Goal: Task Accomplishment & Management: Use online tool/utility

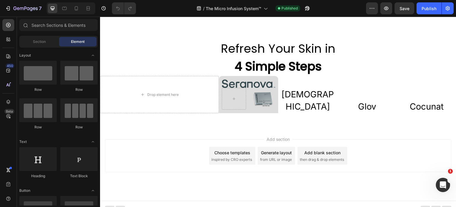
scroll to position [1240, 0]
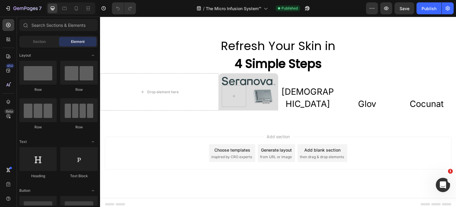
drag, startPoint x: 454, startPoint y: 142, endPoint x: 103, endPoint y: 20, distance: 371.6
click at [162, 96] on div "Drop element here" at bounding box center [159, 91] width 119 height 37
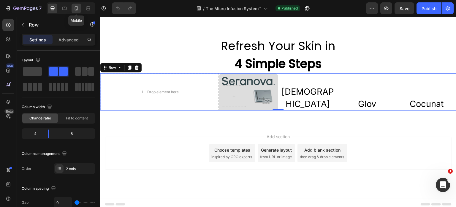
click at [78, 9] on icon at bounding box center [76, 8] width 6 height 6
type input "100%"
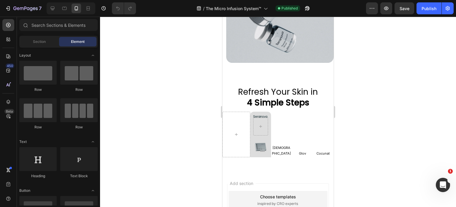
scroll to position [1677, 0]
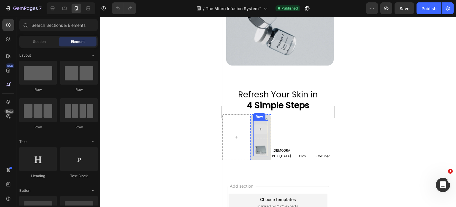
click at [263, 124] on div at bounding box center [261, 129] width 14 height 10
click at [262, 124] on div at bounding box center [261, 129] width 14 height 10
click at [262, 120] on div at bounding box center [260, 129] width 15 height 18
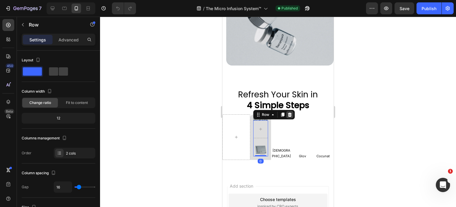
click at [288, 112] on icon at bounding box center [290, 114] width 5 height 5
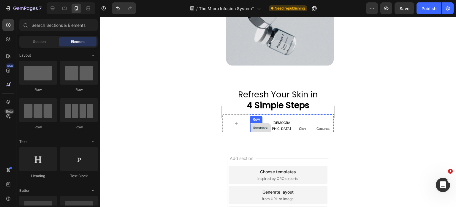
click at [268, 123] on div "Image Row" at bounding box center [261, 128] width 21 height 10
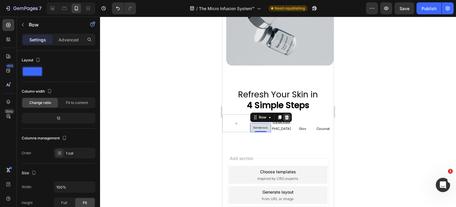
click at [287, 115] on icon at bounding box center [287, 117] width 4 height 4
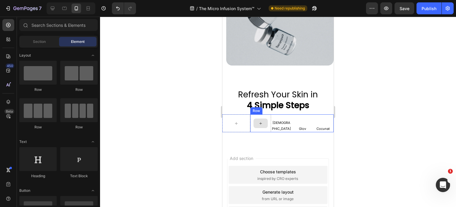
click at [264, 114] on div at bounding box center [261, 123] width 21 height 18
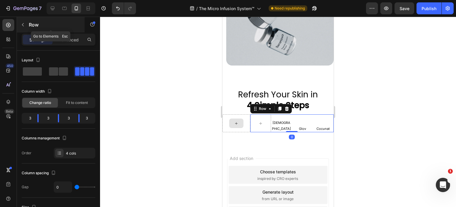
click at [23, 24] on icon "button" at bounding box center [23, 24] width 5 height 5
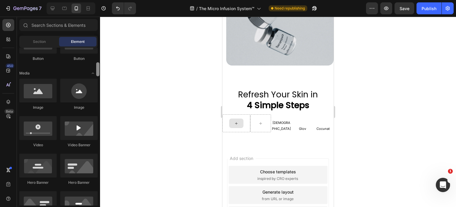
scroll to position [169, 0]
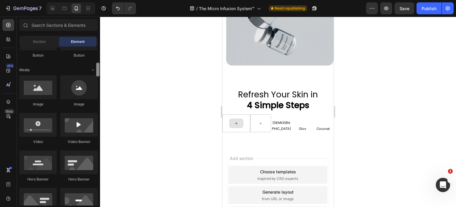
drag, startPoint x: 99, startPoint y: 57, endPoint x: 97, endPoint y: 72, distance: 15.3
click at [97, 72] on div at bounding box center [97, 69] width 3 height 14
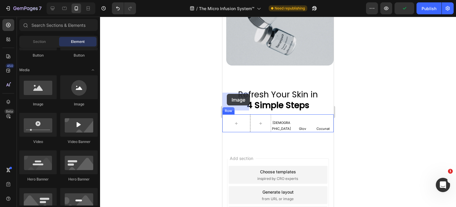
drag, startPoint x: 262, startPoint y: 106, endPoint x: 443, endPoint y: 110, distance: 181.3
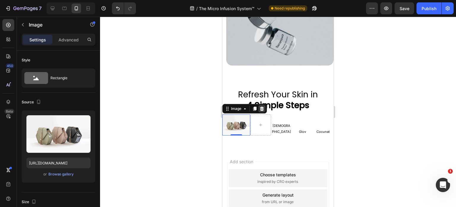
click at [262, 106] on icon at bounding box center [262, 108] width 5 height 5
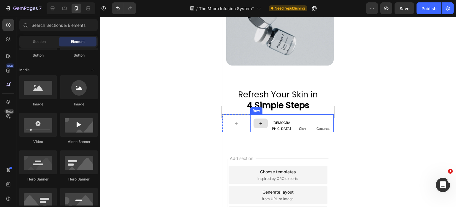
click at [256, 118] on div at bounding box center [261, 123] width 14 height 10
click at [264, 118] on div at bounding box center [261, 123] width 14 height 10
click at [265, 118] on div at bounding box center [261, 123] width 14 height 10
drag, startPoint x: 263, startPoint y: 108, endPoint x: 256, endPoint y: 98, distance: 11.9
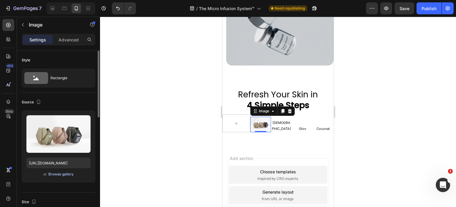
click at [57, 174] on div "Browse gallery" at bounding box center [60, 173] width 25 height 5
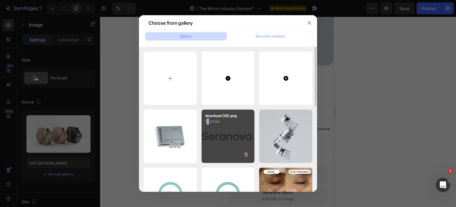
click at [208, 132] on div "download (29).png 14.03 kb" at bounding box center [228, 135] width 53 height 53
type input "[URL][DOMAIN_NAME]"
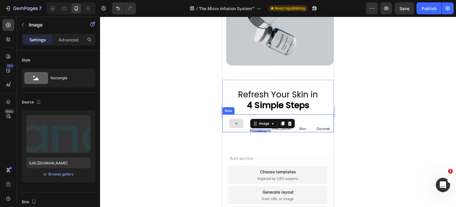
click at [233, 118] on div at bounding box center [236, 123] width 14 height 10
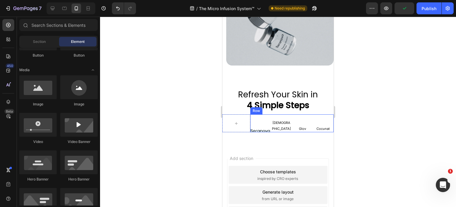
click at [260, 114] on div "Image" at bounding box center [261, 123] width 21 height 18
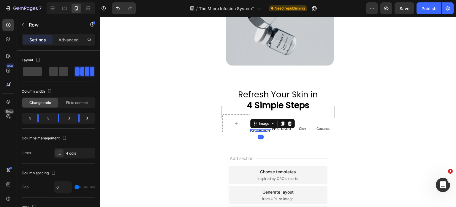
click at [260, 129] on img at bounding box center [261, 130] width 21 height 3
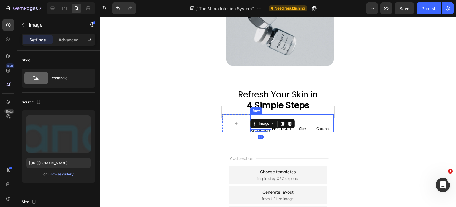
click at [259, 114] on div "Image 0" at bounding box center [261, 123] width 21 height 18
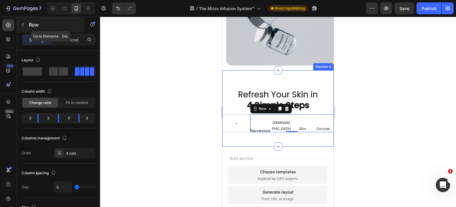
click at [23, 23] on icon "button" at bounding box center [23, 24] width 5 height 5
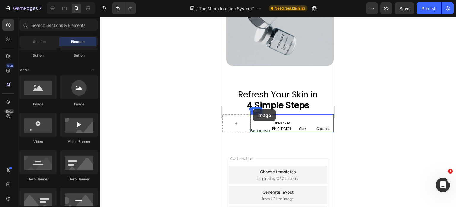
drag, startPoint x: 263, startPoint y: 111, endPoint x: 253, endPoint y: 109, distance: 10.6
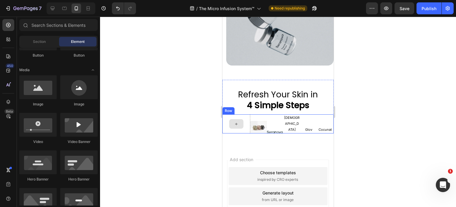
click at [235, 119] on div at bounding box center [236, 124] width 14 height 10
click at [277, 114] on div "Image" at bounding box center [275, 123] width 17 height 19
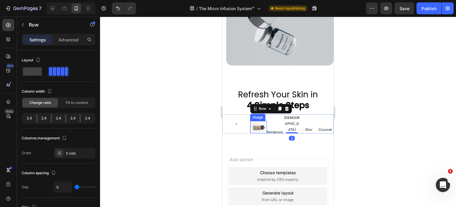
click at [260, 121] on img at bounding box center [259, 127] width 17 height 12
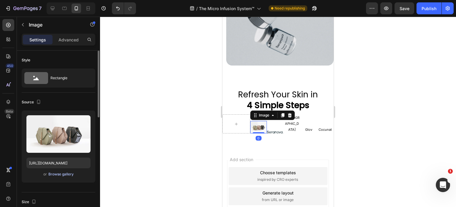
click at [70, 176] on div "Browse gallery" at bounding box center [60, 173] width 25 height 5
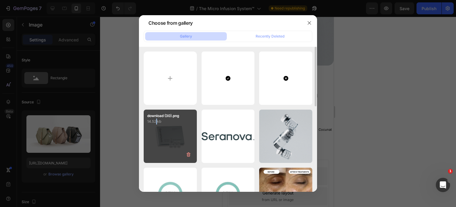
click at [157, 145] on div "download (30).png 14.52 kb" at bounding box center [170, 135] width 53 height 53
type input "[URL][DOMAIN_NAME]"
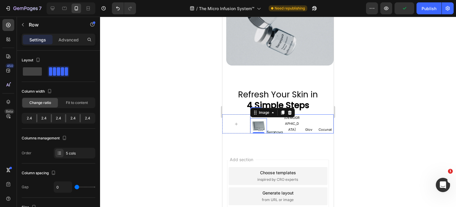
click at [320, 114] on div "Cocunat Text Block" at bounding box center [325, 123] width 17 height 19
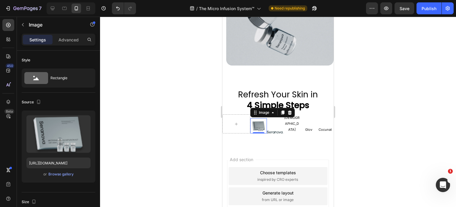
click at [256, 118] on img at bounding box center [259, 125] width 17 height 15
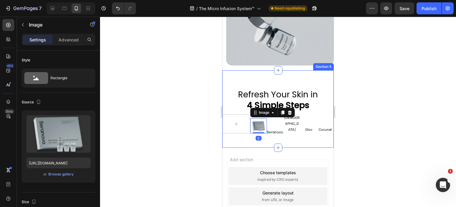
click at [261, 120] on div "Refresh Your Skin in 4 Simple Steps Heading Image 0 Image Qure Text Block Glov …" at bounding box center [278, 108] width 111 height 77
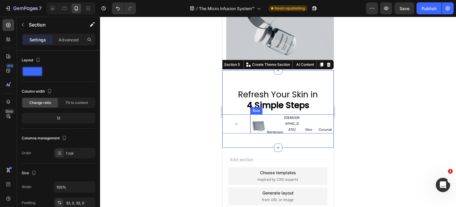
click at [273, 114] on div "Image" at bounding box center [275, 123] width 17 height 19
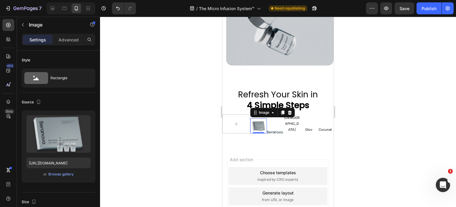
click at [256, 118] on img at bounding box center [259, 125] width 17 height 15
click at [235, 89] on h2 "Refresh Your Skin in 4 Simple Steps" at bounding box center [278, 100] width 111 height 23
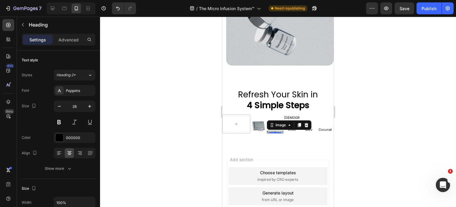
click at [276, 130] on img at bounding box center [275, 131] width 17 height 3
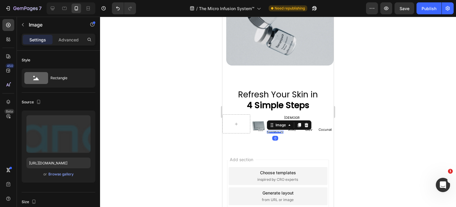
click at [305, 122] on icon at bounding box center [306, 124] width 5 height 5
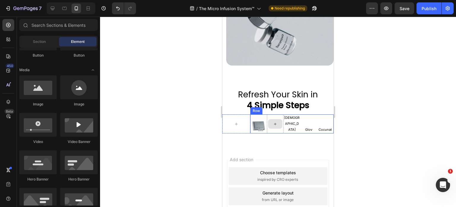
click at [277, 119] on div at bounding box center [275, 124] width 14 height 10
click at [280, 119] on div at bounding box center [275, 124] width 14 height 10
click at [276, 119] on div at bounding box center [275, 124] width 14 height 10
click at [275, 121] on icon at bounding box center [275, 123] width 5 height 5
click at [276, 119] on div at bounding box center [275, 124] width 14 height 10
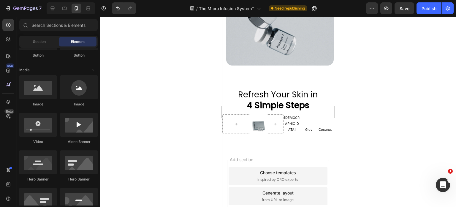
click at [363, 93] on div at bounding box center [278, 112] width 356 height 190
click at [279, 119] on div at bounding box center [275, 124] width 14 height 10
click at [260, 118] on img at bounding box center [259, 125] width 17 height 15
click at [279, 119] on div at bounding box center [275, 124] width 14 height 10
click at [273, 119] on div at bounding box center [275, 124] width 14 height 10
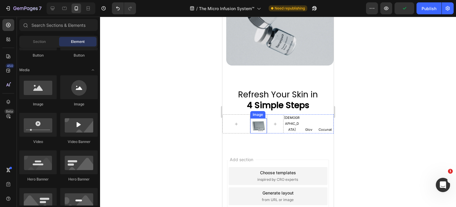
click at [260, 118] on img at bounding box center [259, 125] width 17 height 15
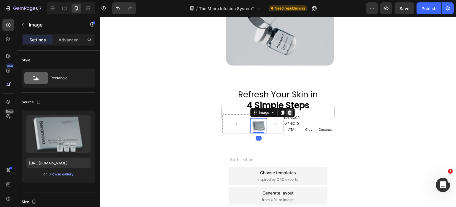
click at [288, 110] on icon at bounding box center [290, 112] width 5 height 5
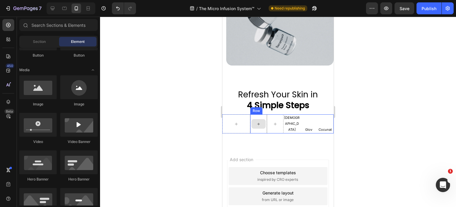
click at [259, 119] on div at bounding box center [259, 124] width 14 height 10
click at [279, 119] on div at bounding box center [275, 124] width 14 height 10
